Goal: Task Accomplishment & Management: Complete application form

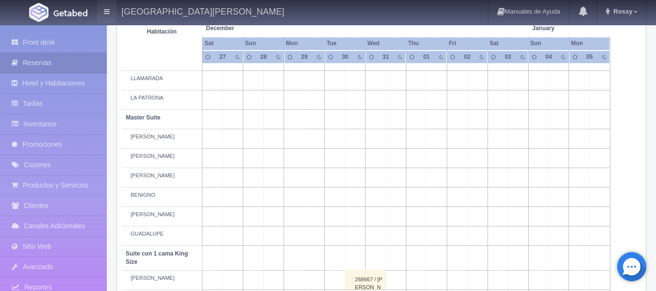
scroll to position [291, 0]
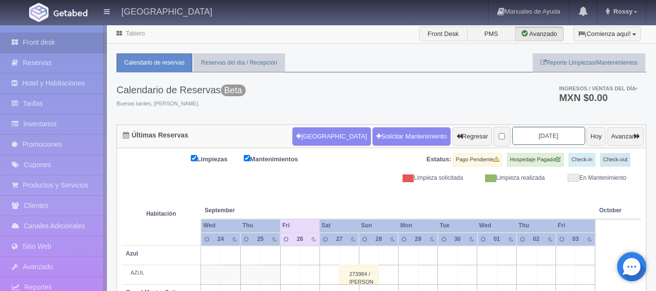
click at [556, 134] on input "2025-09-26" at bounding box center [548, 136] width 73 height 18
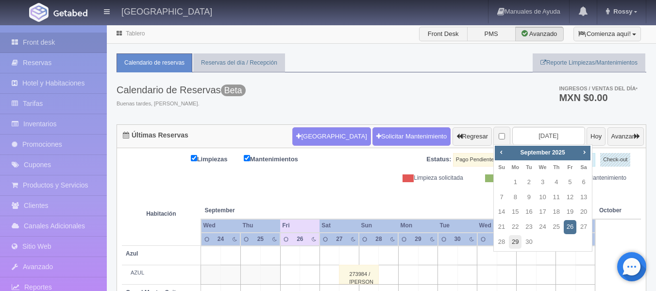
click at [515, 242] on link "29" at bounding box center [515, 242] width 13 height 14
type input "2025-09-29"
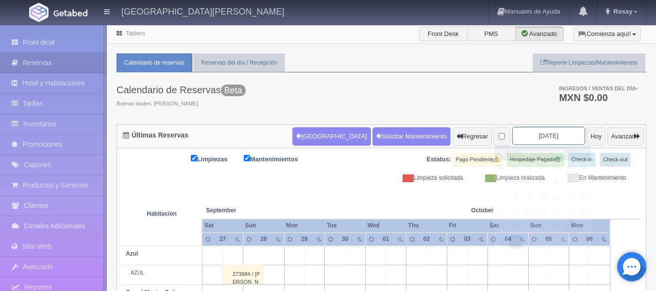
click at [550, 135] on input "2025-09-29" at bounding box center [548, 136] width 73 height 18
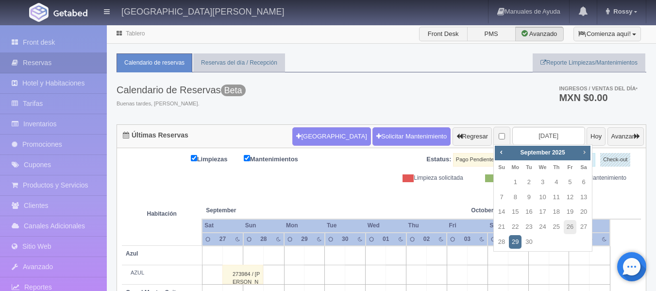
click at [588, 150] on span "Next" at bounding box center [584, 152] width 8 height 8
click at [570, 193] on link "12" at bounding box center [569, 197] width 13 height 14
type input "2025-12-12"
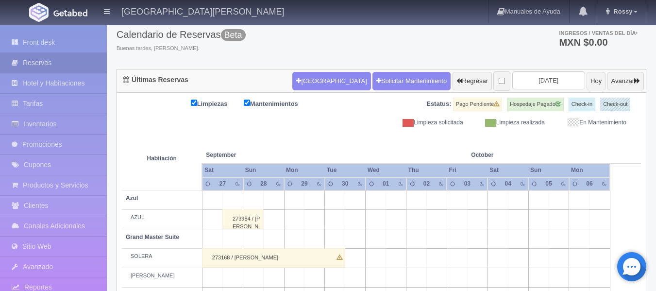
scroll to position [97, 0]
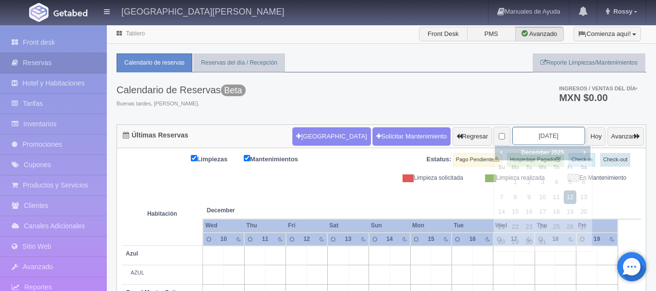
click at [549, 136] on input "2025-12-12" at bounding box center [548, 136] width 73 height 18
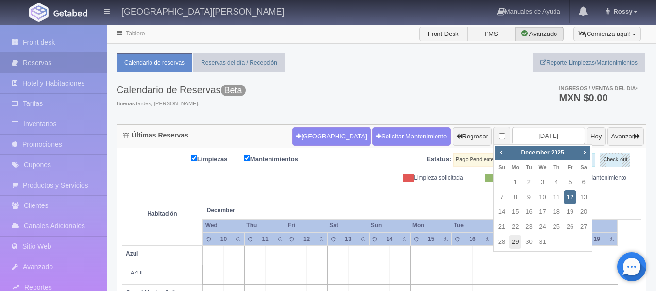
click at [513, 243] on link "29" at bounding box center [515, 242] width 13 height 14
type input "2025-12-29"
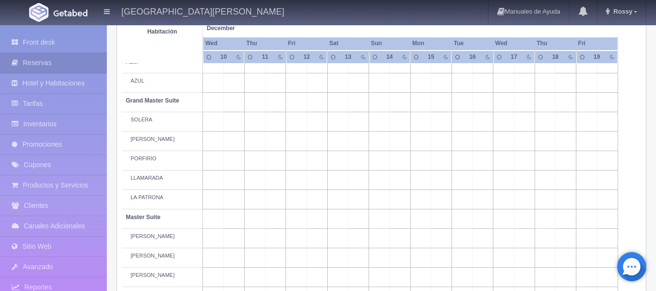
scroll to position [243, 0]
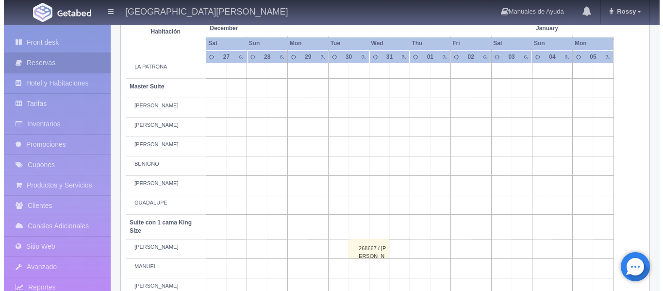
scroll to position [340, 0]
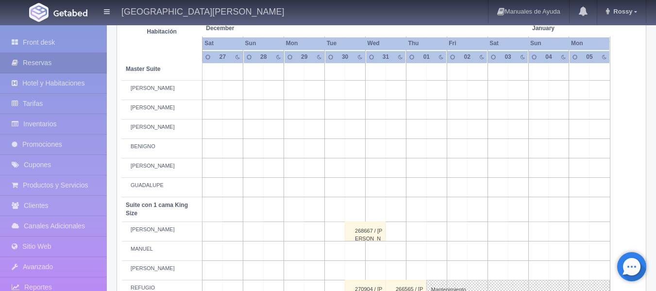
click at [316, 151] on td at bounding box center [314, 148] width 20 height 19
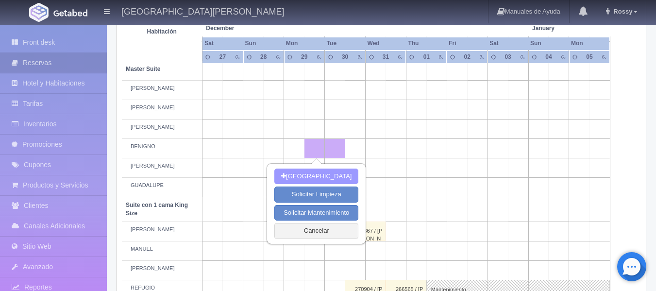
click at [315, 172] on button "[GEOGRAPHIC_DATA]" at bounding box center [316, 176] width 84 height 16
type input "29-12-2025"
type input "30-12-2025"
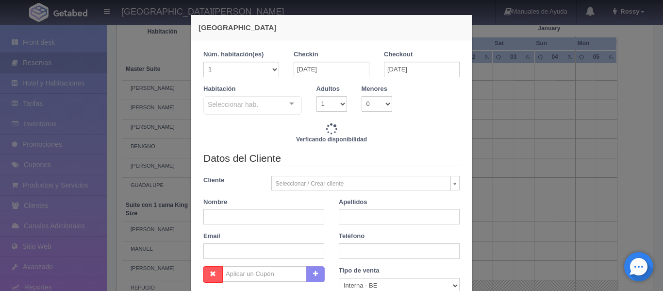
checkbox input "false"
type input "4700.00"
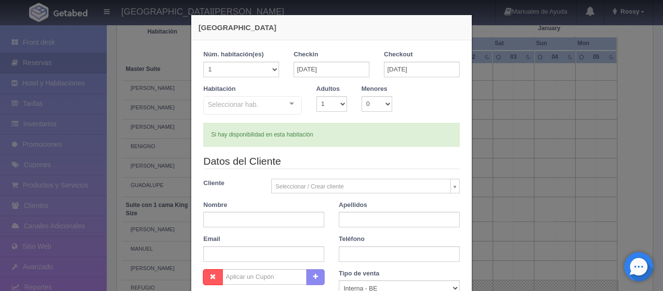
checkbox input "false"
click at [287, 105] on div "Seleccionar hab. Suite con 2 camas matrimoniales-No apta para menores Suite con…" at bounding box center [252, 105] width 99 height 19
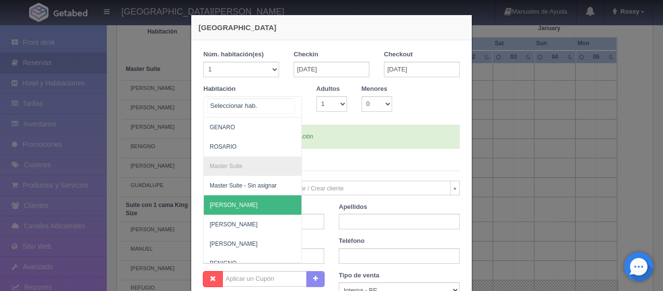
scroll to position [146, 0]
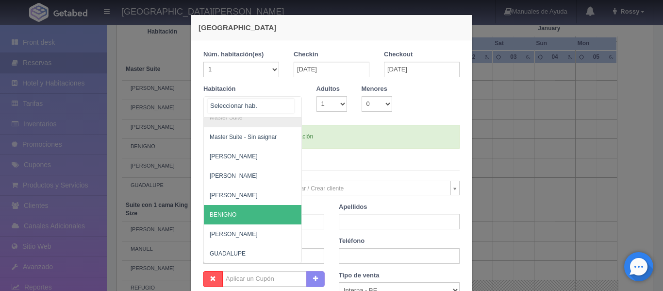
click at [253, 214] on span "BENIGNO" at bounding box center [300, 214] width 192 height 19
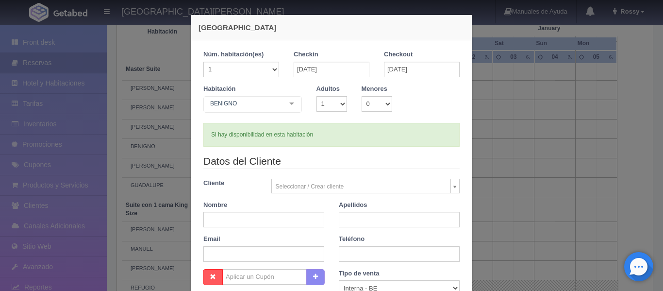
checkbox input "false"
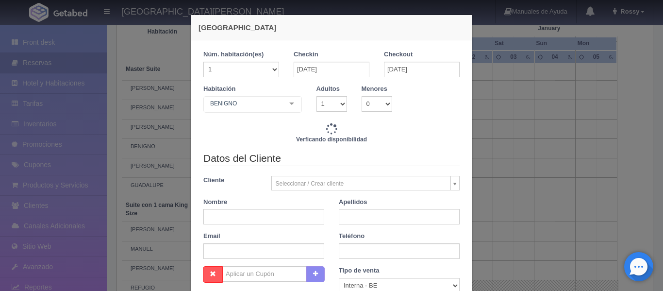
type input "4700.00"
checkbox input "false"
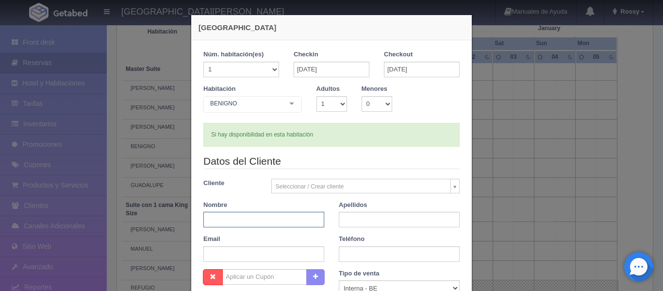
click at [257, 216] on input "text" at bounding box center [263, 220] width 121 height 16
type input "m"
type input "MOISES"
click at [377, 218] on input "text" at bounding box center [399, 220] width 121 height 16
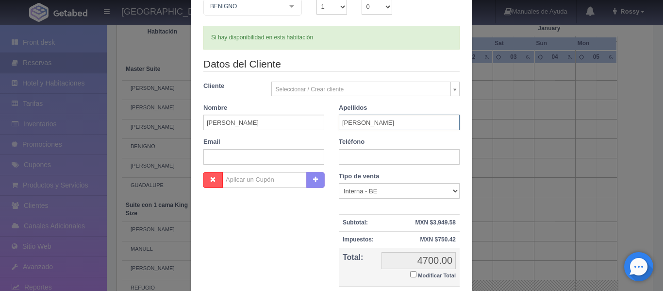
type input "MENDOZA LOMELI"
click at [370, 159] on input "text" at bounding box center [399, 157] width 121 height 16
type input "3313277495"
click at [316, 234] on div "Nombre Cupón : Descuentos : Tipo de venta Correo Electronico Interna - BE Llama…" at bounding box center [331, 242] width 271 height 141
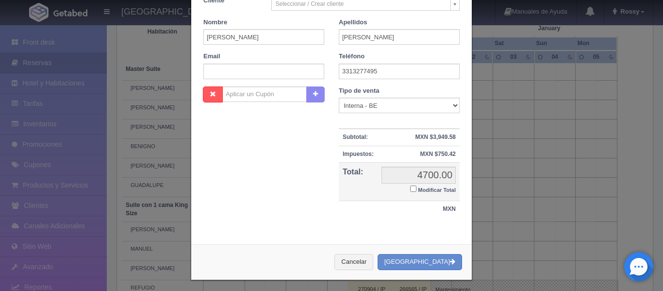
scroll to position [186, 0]
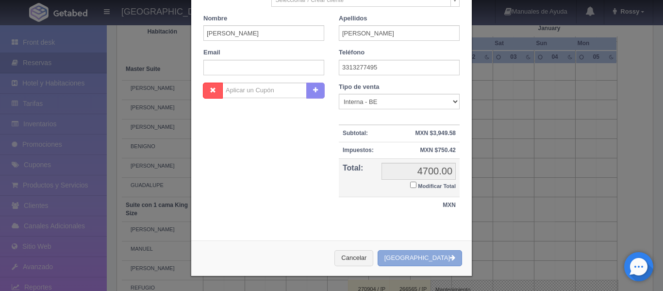
click at [445, 258] on button "[GEOGRAPHIC_DATA]" at bounding box center [420, 258] width 84 height 16
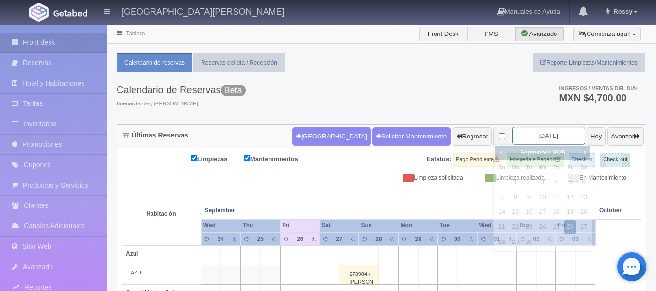
click at [552, 137] on input "[DATE]" at bounding box center [548, 136] width 73 height 18
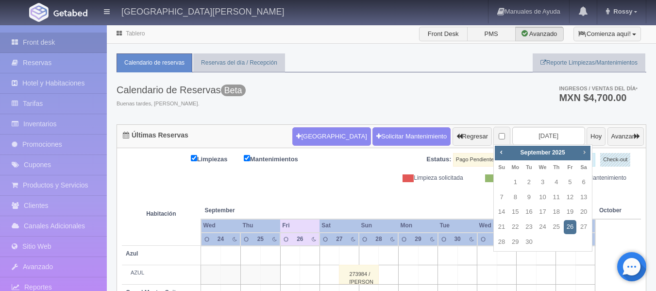
click at [583, 151] on span "Next" at bounding box center [584, 152] width 8 height 8
click at [515, 238] on link "29" at bounding box center [515, 242] width 13 height 14
type input "[DATE]"
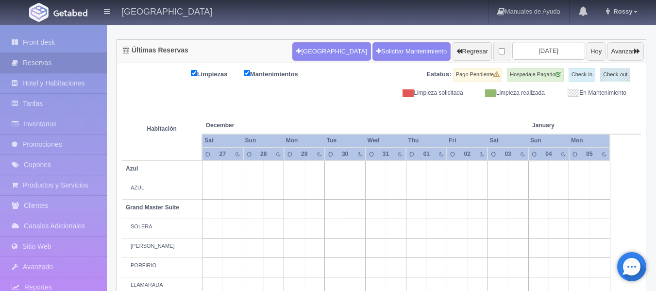
scroll to position [97, 0]
